Goal: Information Seeking & Learning: Find specific fact

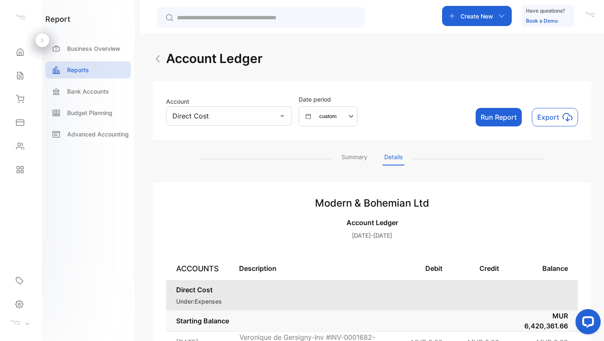
click at [160, 62] on img at bounding box center [158, 59] width 10 height 10
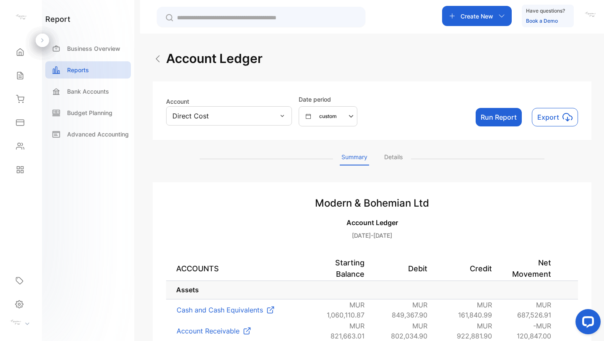
scroll to position [2, 0]
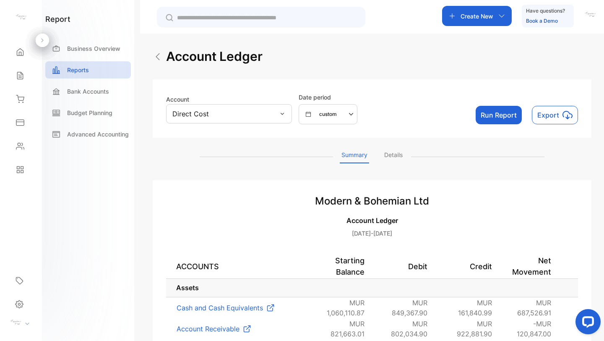
click at [352, 113] on icon "button" at bounding box center [352, 114] width 10 height 10
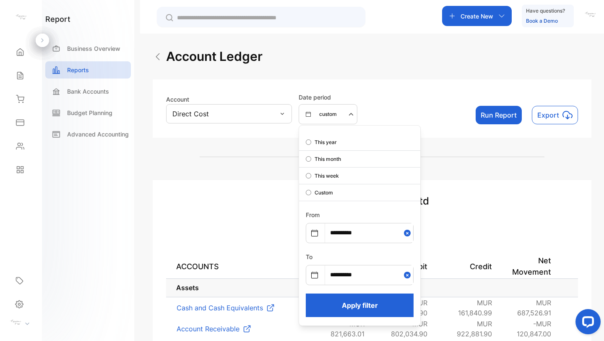
click at [473, 220] on p "Account Ledger" at bounding box center [372, 220] width 412 height 10
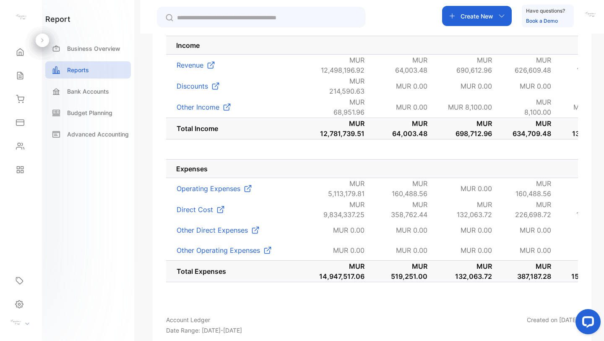
scroll to position [857, 0]
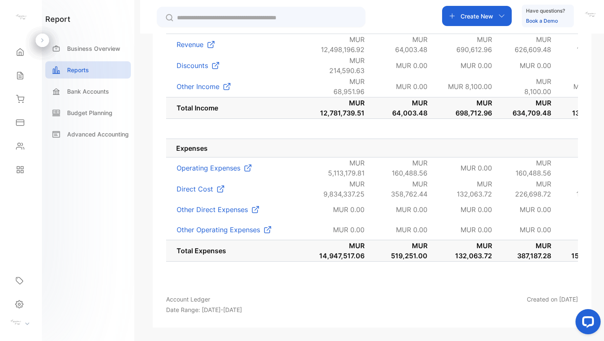
click at [226, 163] on p "Operating Expenses" at bounding box center [209, 168] width 64 height 10
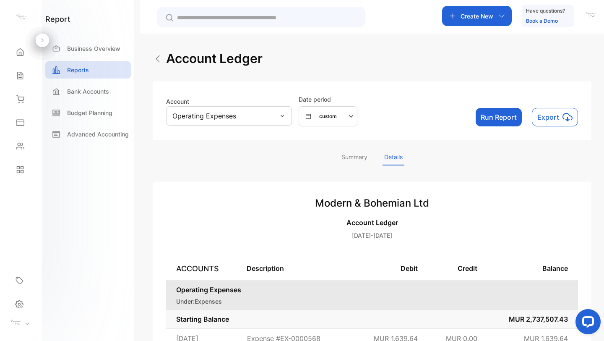
click at [352, 116] on icon "button" at bounding box center [351, 116] width 5 height 3
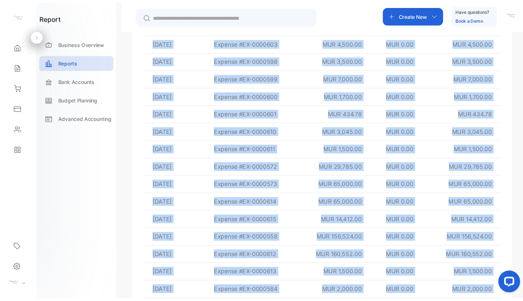
scroll to position [740, 0]
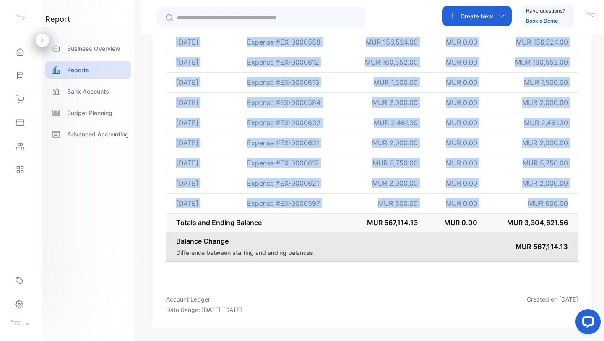
drag, startPoint x: 178, startPoint y: 98, endPoint x: 570, endPoint y: 200, distance: 405.1
copy tbody "[DATE] Expense #EX-0000568 MUR 1,639.64 MUR 0.00 MUR 1,639.64 [DATE] Expense #E…"
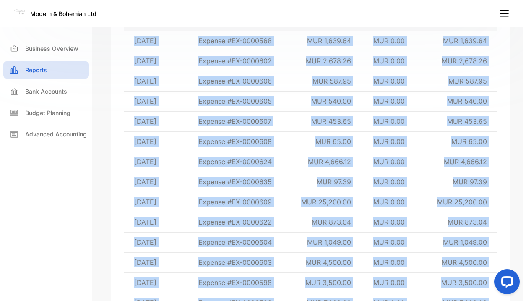
scroll to position [0, 0]
